Goal: Book appointment/travel/reservation

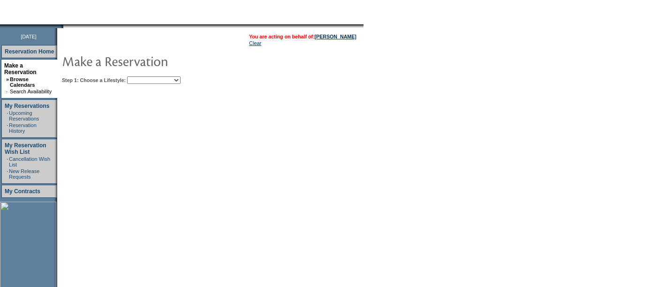
scroll to position [100, 0]
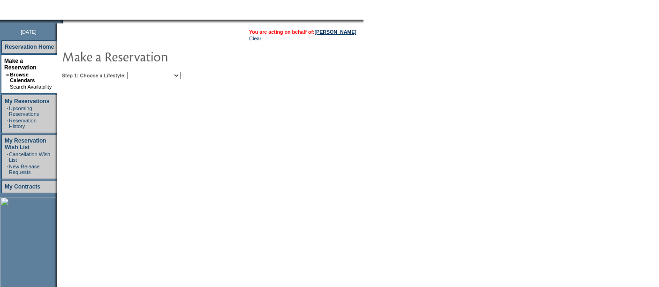
click at [178, 74] on select "Beach Leisure Metropolitan Mountain OIAL for Adventure OIAL for Couples OIAL fo…" at bounding box center [153, 76] width 53 height 8
select select "Leisure"
click at [143, 72] on select "Beach Leisure Metropolitan Mountain OIAL for Adventure OIAL for Couples OIAL fo…" at bounding box center [153, 76] width 53 height 8
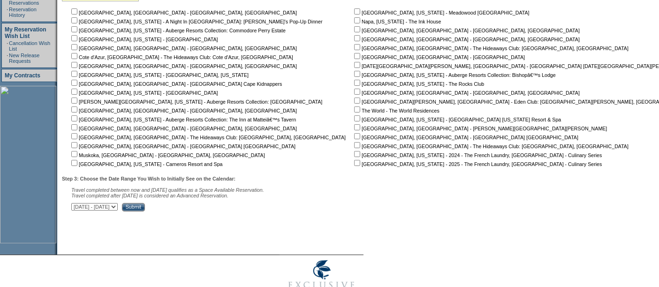
scroll to position [213, 0]
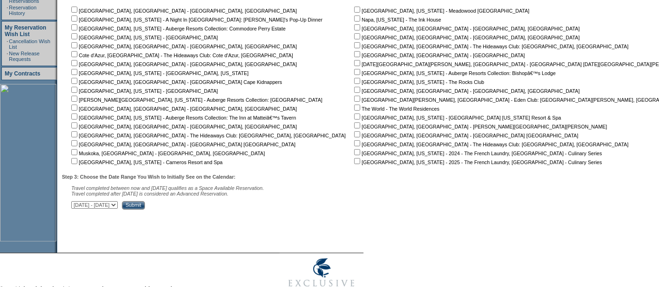
click at [354, 35] on input "checkbox" at bounding box center [357, 36] width 6 height 6
click at [354, 34] on input "checkbox" at bounding box center [357, 36] width 6 height 6
click at [354, 35] on input "checkbox" at bounding box center [357, 36] width 6 height 6
checkbox input "true"
click at [354, 44] on input "checkbox" at bounding box center [357, 45] width 6 height 6
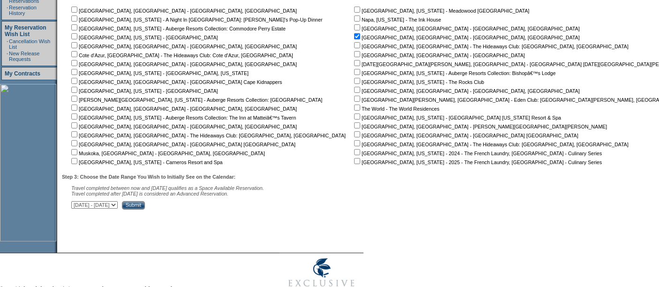
checkbox input "true"
click at [354, 37] on input "checkbox" at bounding box center [357, 36] width 6 height 6
checkbox input "false"
click at [354, 42] on input "checkbox" at bounding box center [357, 45] width 6 height 6
checkbox input "false"
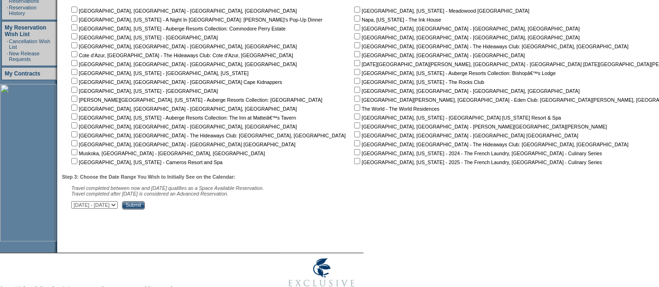
click at [354, 34] on input "checkbox" at bounding box center [357, 36] width 6 height 6
checkbox input "true"
click at [354, 45] on input "checkbox" at bounding box center [357, 45] width 6 height 6
click at [284, 43] on td "[GEOGRAPHIC_DATA], [GEOGRAPHIC_DATA] - [GEOGRAPHIC_DATA], [GEOGRAPHIC_DATA] [GE…" at bounding box center [210, 85] width 282 height 160
click at [354, 42] on input "checkbox" at bounding box center [357, 45] width 6 height 6
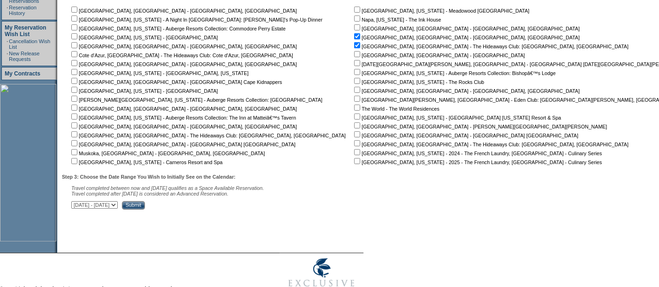
checkbox input "false"
click at [354, 37] on input "checkbox" at bounding box center [357, 36] width 6 height 6
checkbox input "false"
click at [354, 45] on input "checkbox" at bounding box center [357, 45] width 6 height 6
checkbox input "true"
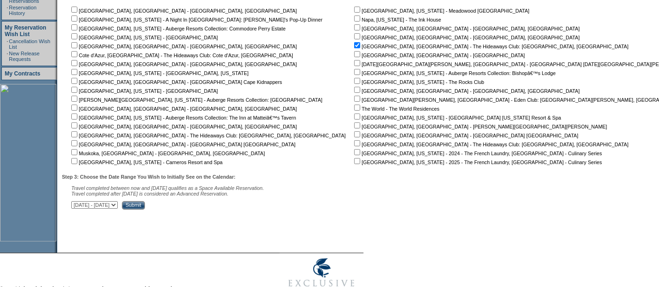
click at [354, 37] on input "checkbox" at bounding box center [357, 36] width 6 height 6
checkbox input "true"
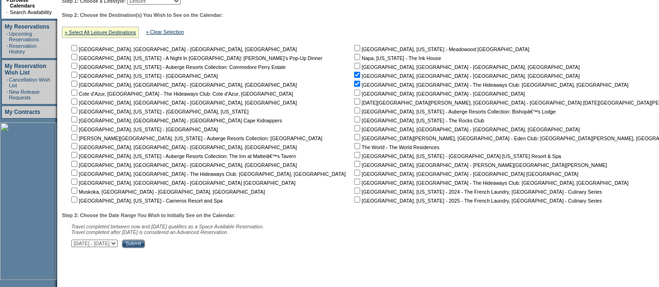
scroll to position [177, 0]
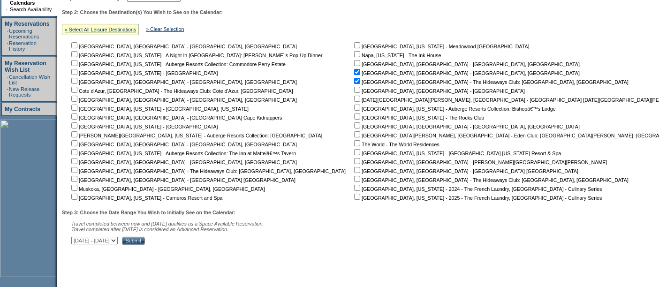
click at [75, 141] on input "checkbox" at bounding box center [74, 143] width 6 height 6
checkbox input "true"
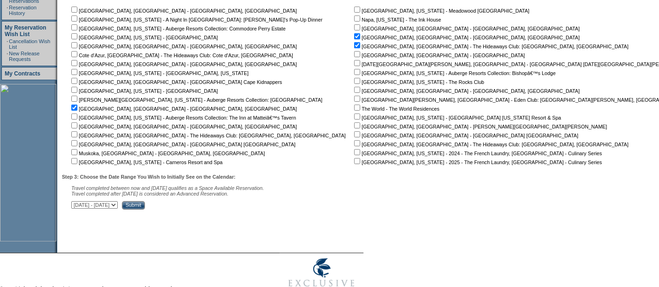
click at [118, 203] on select "[DATE] - [DATE] [DATE] - [DATE] [DATE] - [DATE] [DATE] - [DATE] [DATE] - [DATE]…" at bounding box center [94, 205] width 46 height 8
select select "[DATE]|[DATE]"
click at [76, 201] on select "[DATE] - [DATE] [DATE] - [DATE] [DATE] - [DATE] [DATE] - [DATE] [DATE] - [DATE]…" at bounding box center [94, 205] width 46 height 8
click at [145, 204] on input "Submit" at bounding box center [133, 205] width 23 height 8
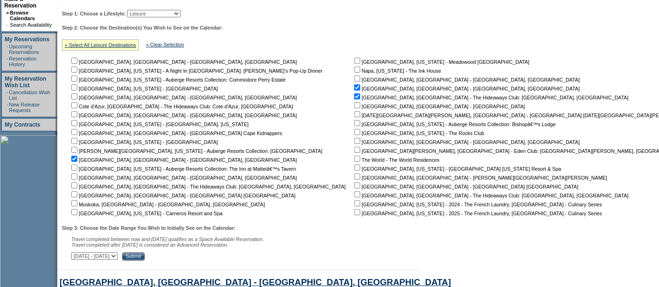
scroll to position [179, 0]
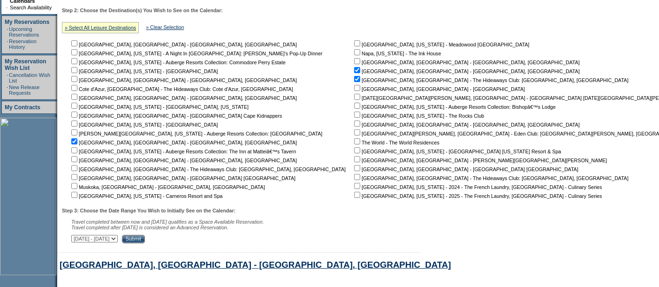
click at [354, 156] on input "checkbox" at bounding box center [357, 159] width 6 height 6
checkbox input "true"
click at [354, 166] on input "checkbox" at bounding box center [357, 168] width 6 height 6
checkbox input "true"
click at [354, 183] on input "checkbox" at bounding box center [357, 186] width 6 height 6
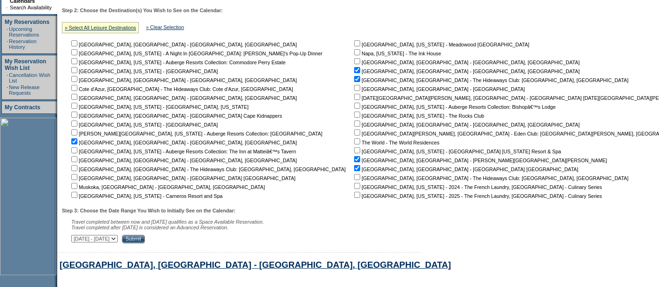
checkbox input "true"
click at [354, 177] on input "checkbox" at bounding box center [357, 177] width 6 height 6
checkbox input "true"
click at [354, 185] on input "checkbox" at bounding box center [357, 186] width 6 height 6
checkbox input "false"
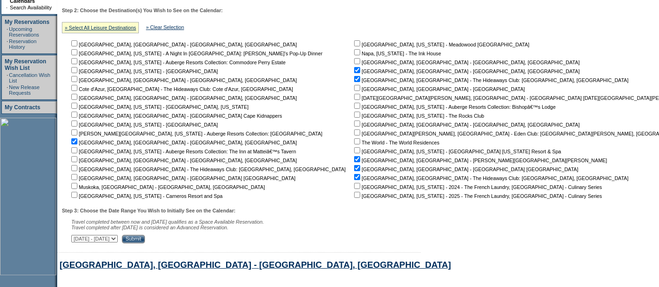
click at [145, 239] on input "Submit" at bounding box center [133, 239] width 23 height 8
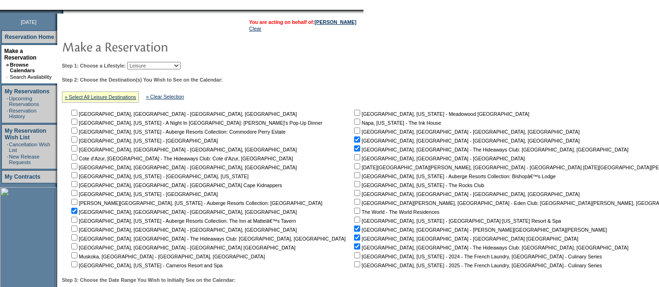
scroll to position [110, 0]
click at [354, 138] on input "checkbox" at bounding box center [357, 139] width 6 height 6
checkbox input "false"
click at [354, 145] on input "checkbox" at bounding box center [357, 148] width 6 height 6
checkbox input "false"
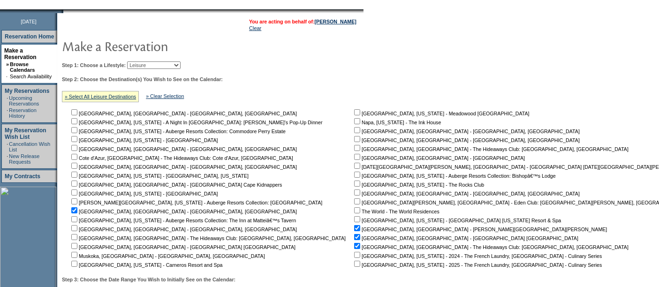
click at [354, 227] on input "checkbox" at bounding box center [357, 228] width 6 height 6
checkbox input "false"
click at [354, 235] on input "checkbox" at bounding box center [357, 237] width 6 height 6
checkbox input "false"
click at [354, 244] on input "checkbox" at bounding box center [357, 246] width 6 height 6
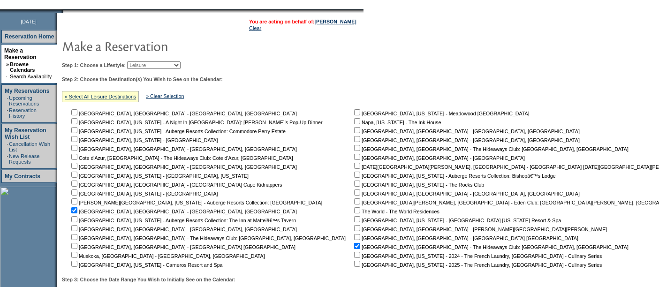
checkbox input "false"
click at [77, 208] on input "checkbox" at bounding box center [74, 210] width 6 height 6
checkbox input "false"
click at [181, 65] on select "Beach Leisure Metropolitan Mountain OIAL for Adventure OIAL for Couples OIAL fo…" at bounding box center [153, 65] width 53 height 8
click at [223, 76] on b "Step 2: Choose the Destination(s) You Wish to See on the Calendar:" at bounding box center [142, 79] width 161 height 6
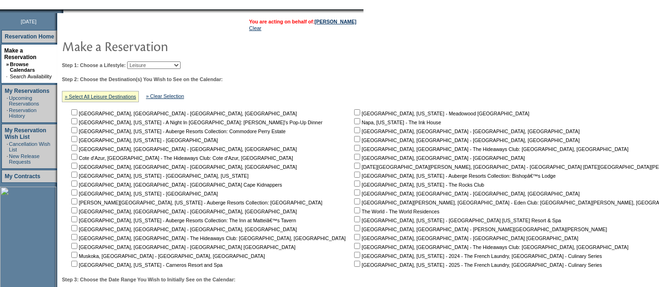
click at [181, 61] on select "Beach Leisure Metropolitan Mountain OIAL for Adventure OIAL for Couples OIAL fo…" at bounding box center [153, 65] width 53 height 8
select select "Beach"
click at [143, 61] on select "Beach Leisure Metropolitan Mountain OIAL for Adventure OIAL for Couples OIAL fo…" at bounding box center [153, 65] width 53 height 8
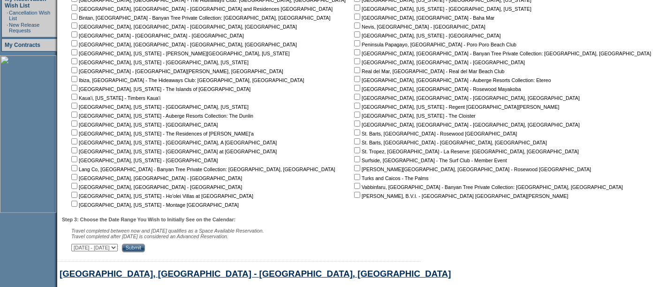
scroll to position [253, 0]
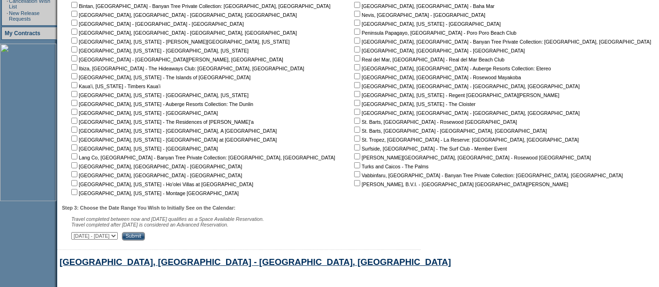
click at [354, 110] on input "checkbox" at bounding box center [357, 112] width 6 height 6
checkbox input "true"
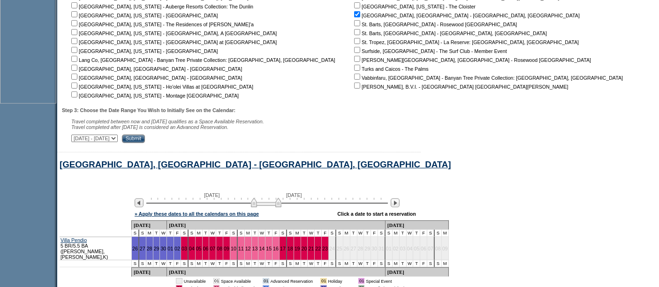
scroll to position [352, 0]
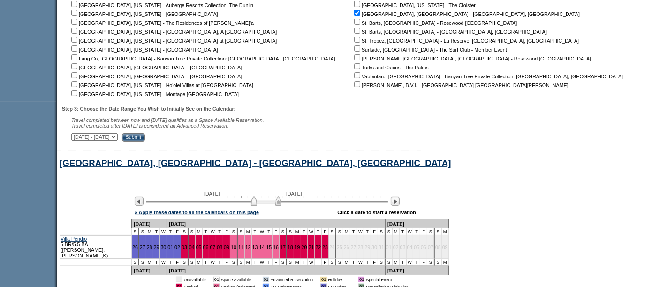
click at [145, 133] on input "Submit" at bounding box center [133, 137] width 23 height 8
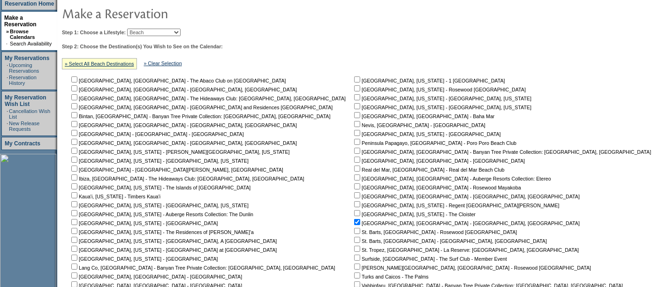
scroll to position [128, 0]
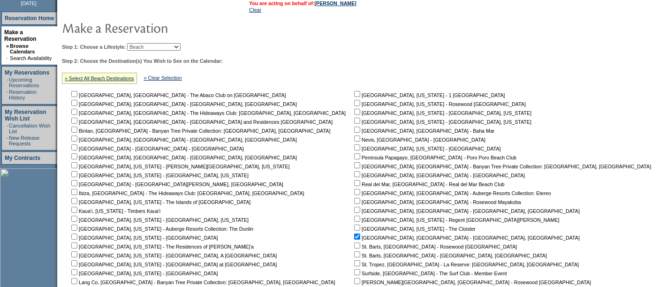
click at [354, 235] on input "checkbox" at bounding box center [357, 237] width 6 height 6
checkbox input "false"
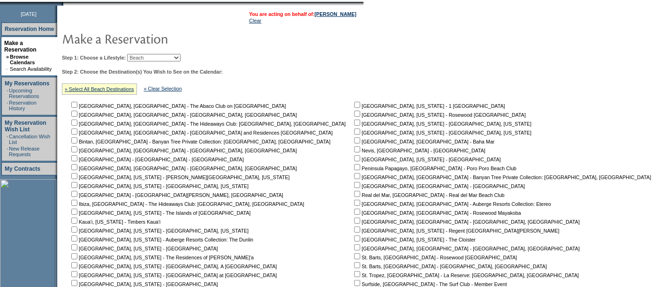
scroll to position [117, 0]
click at [174, 57] on select "Beach Leisure Metropolitan Mountain OIAL for Adventure OIAL for Couples OIAL fo…" at bounding box center [153, 58] width 53 height 8
click at [323, 38] on td at bounding box center [359, 39] width 598 height 19
click at [170, 58] on select "Beach Leisure Metropolitan Mountain OIAL for Adventure OIAL for Couples OIAL fo…" at bounding box center [153, 58] width 53 height 8
select select "Metropolitan"
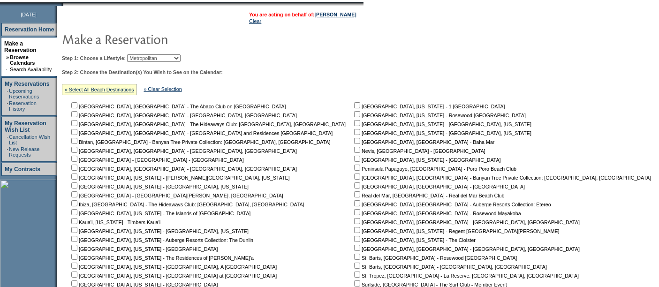
click at [143, 54] on select "Beach Leisure Metropolitan Mountain OIAL for Adventure OIAL for Couples OIAL fo…" at bounding box center [153, 58] width 53 height 8
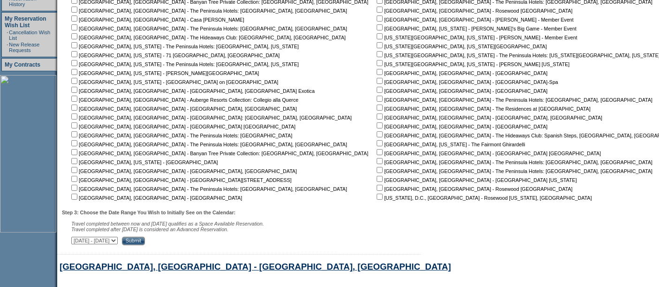
scroll to position [238, 0]
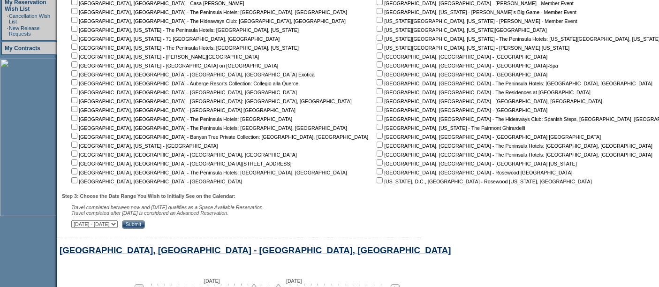
click at [377, 108] on input "checkbox" at bounding box center [380, 109] width 6 height 6
checkbox input "true"
click at [145, 224] on input "Submit" at bounding box center [133, 224] width 23 height 8
